Goal: Task Accomplishment & Management: Manage account settings

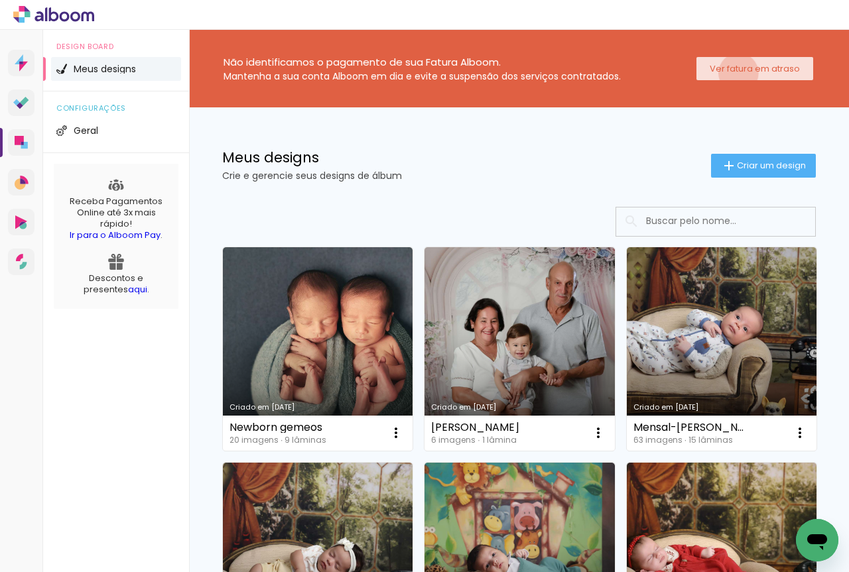
click at [0, 0] on slot "Ver fatura em atraso" at bounding box center [0, 0] width 0 height 0
